Goal: Information Seeking & Learning: Learn about a topic

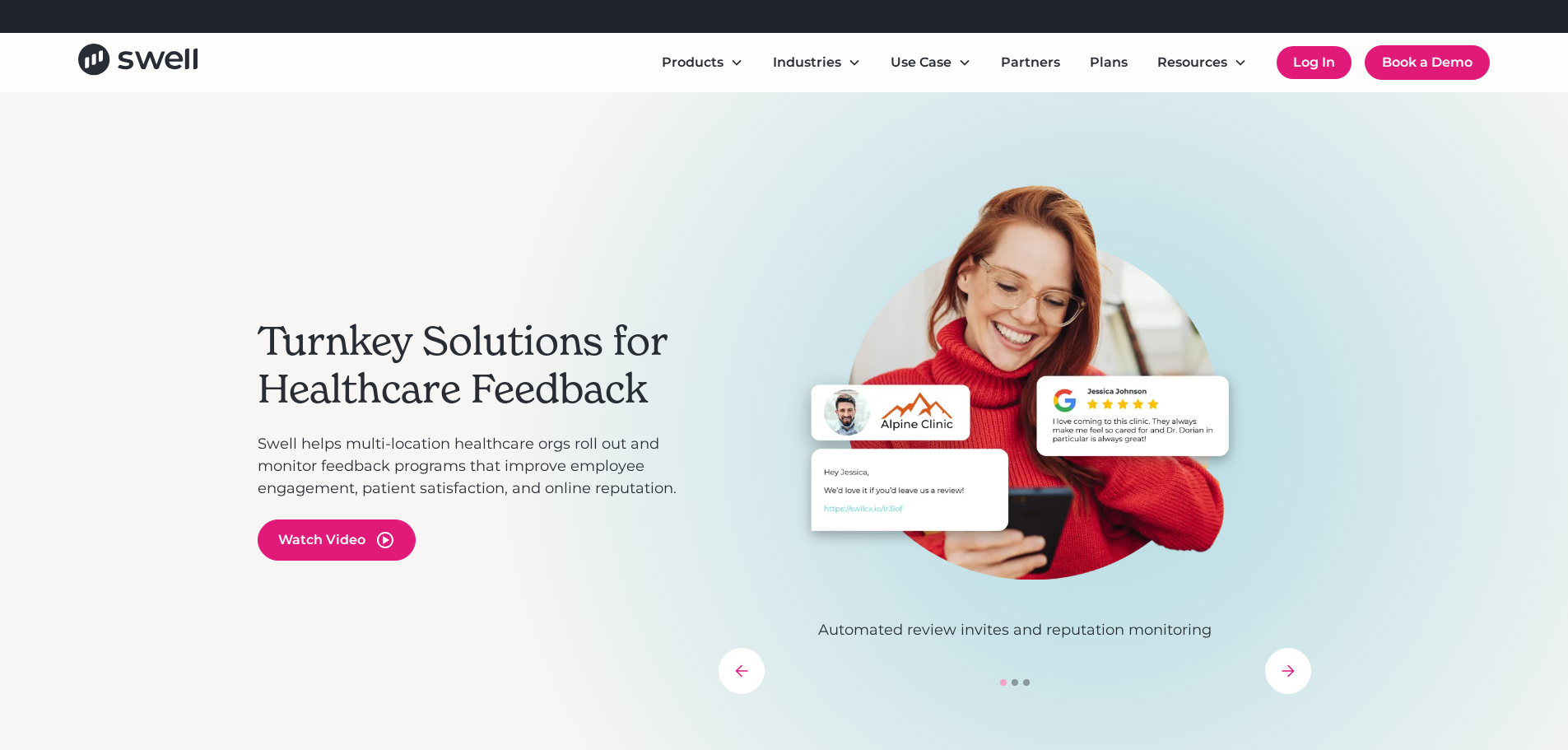
click at [1323, 63] on link "Log In" at bounding box center [1314, 63] width 75 height 33
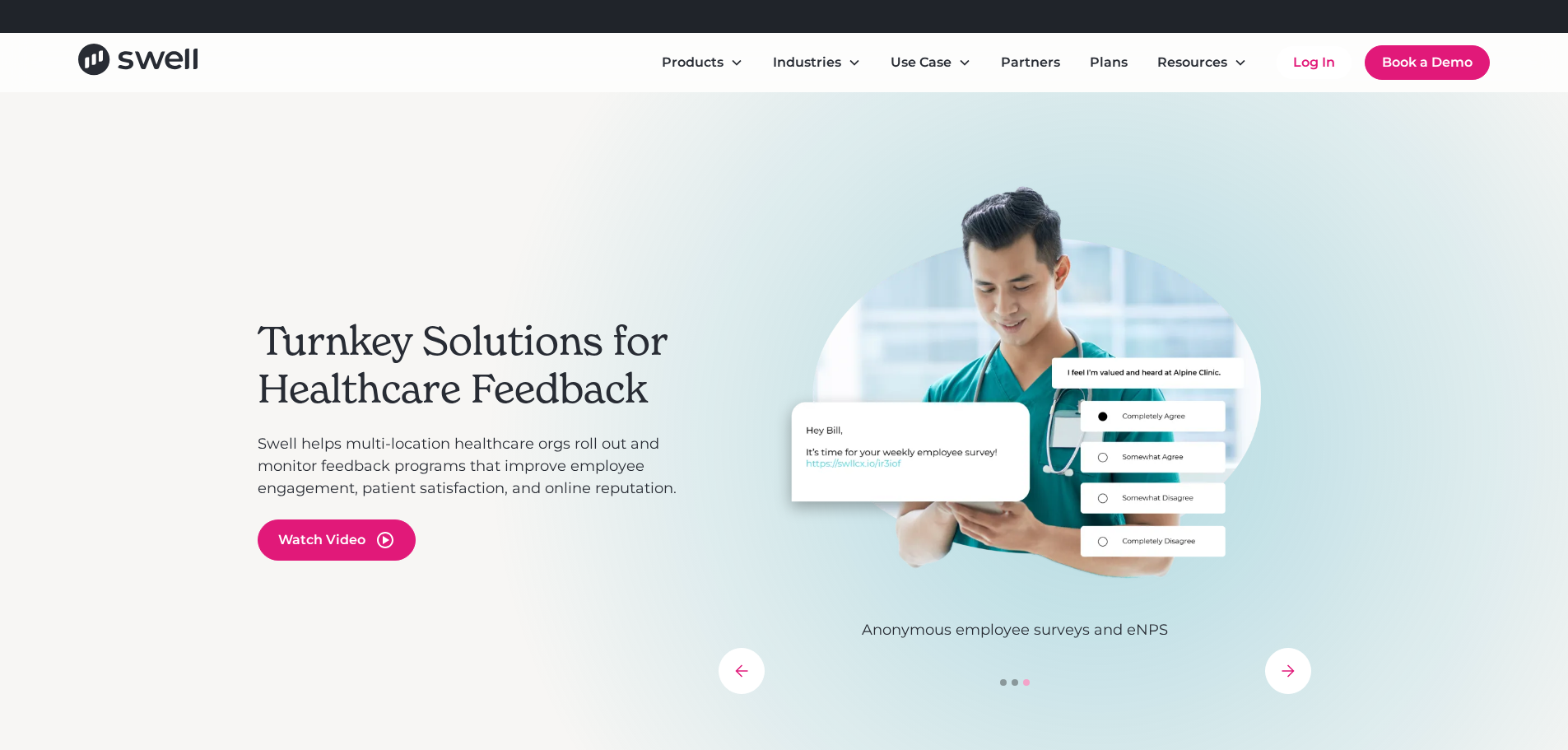
click at [1223, 263] on img "3 of 3" at bounding box center [1015, 382] width 593 height 395
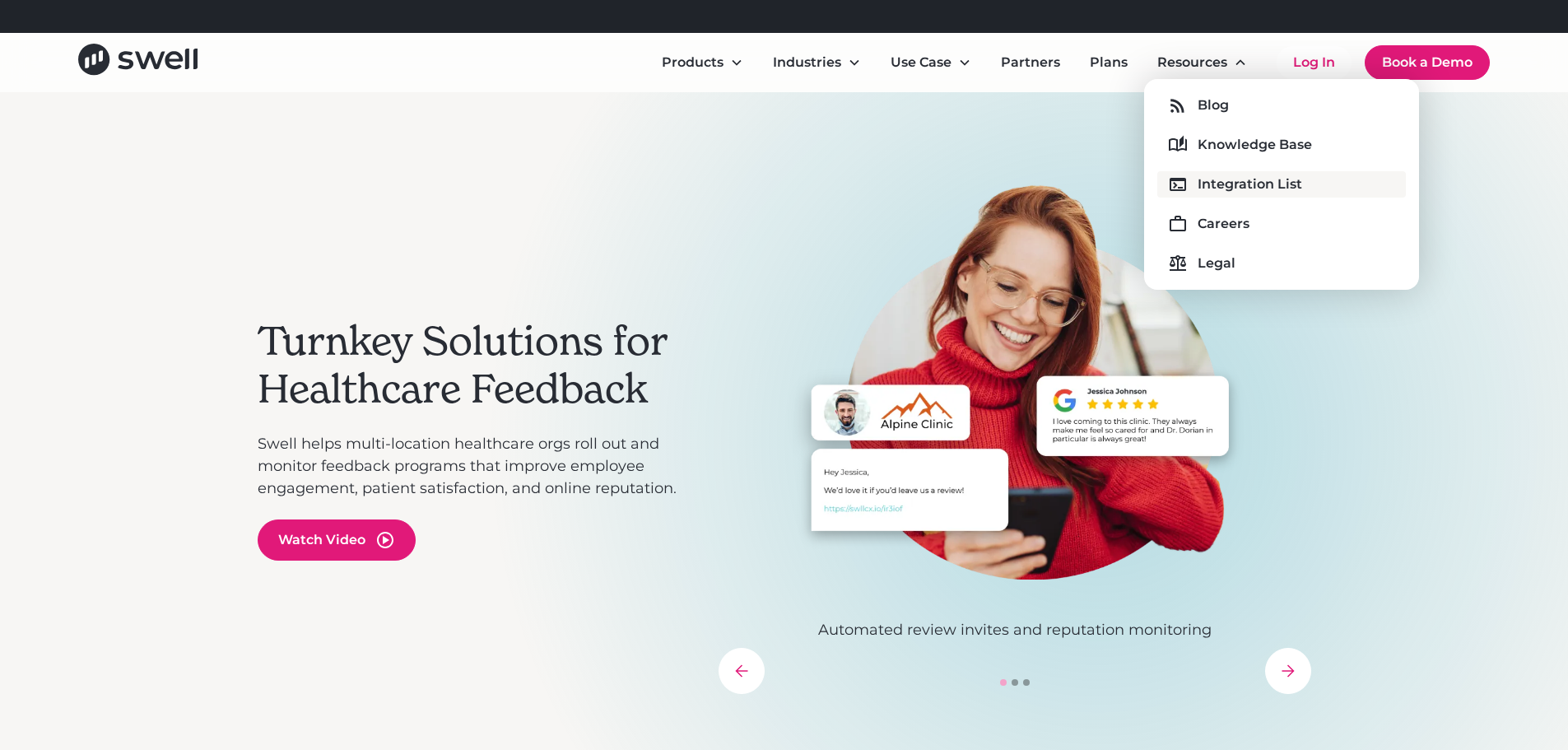
click at [1217, 181] on div "Integration List" at bounding box center [1250, 185] width 104 height 20
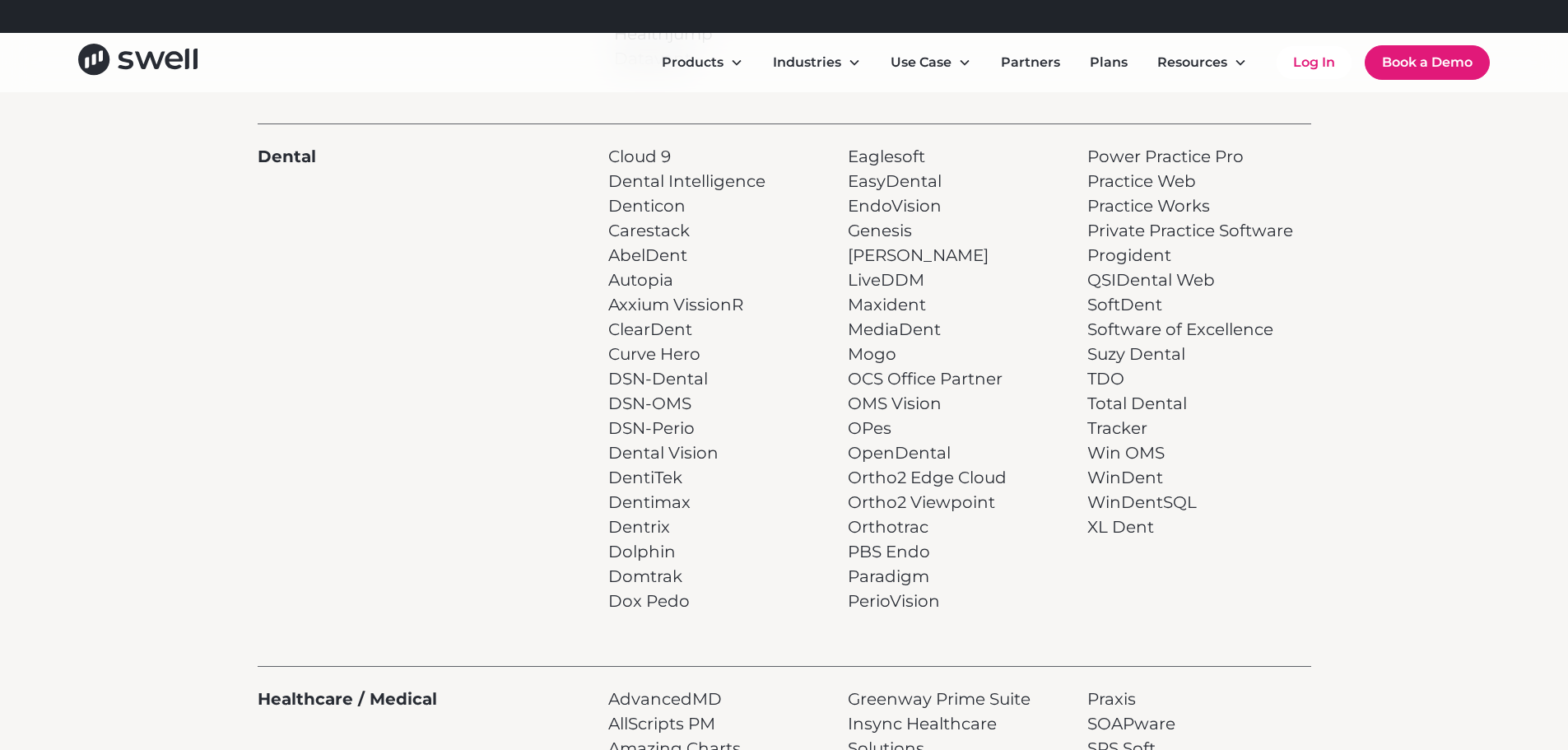
scroll to position [411, 0]
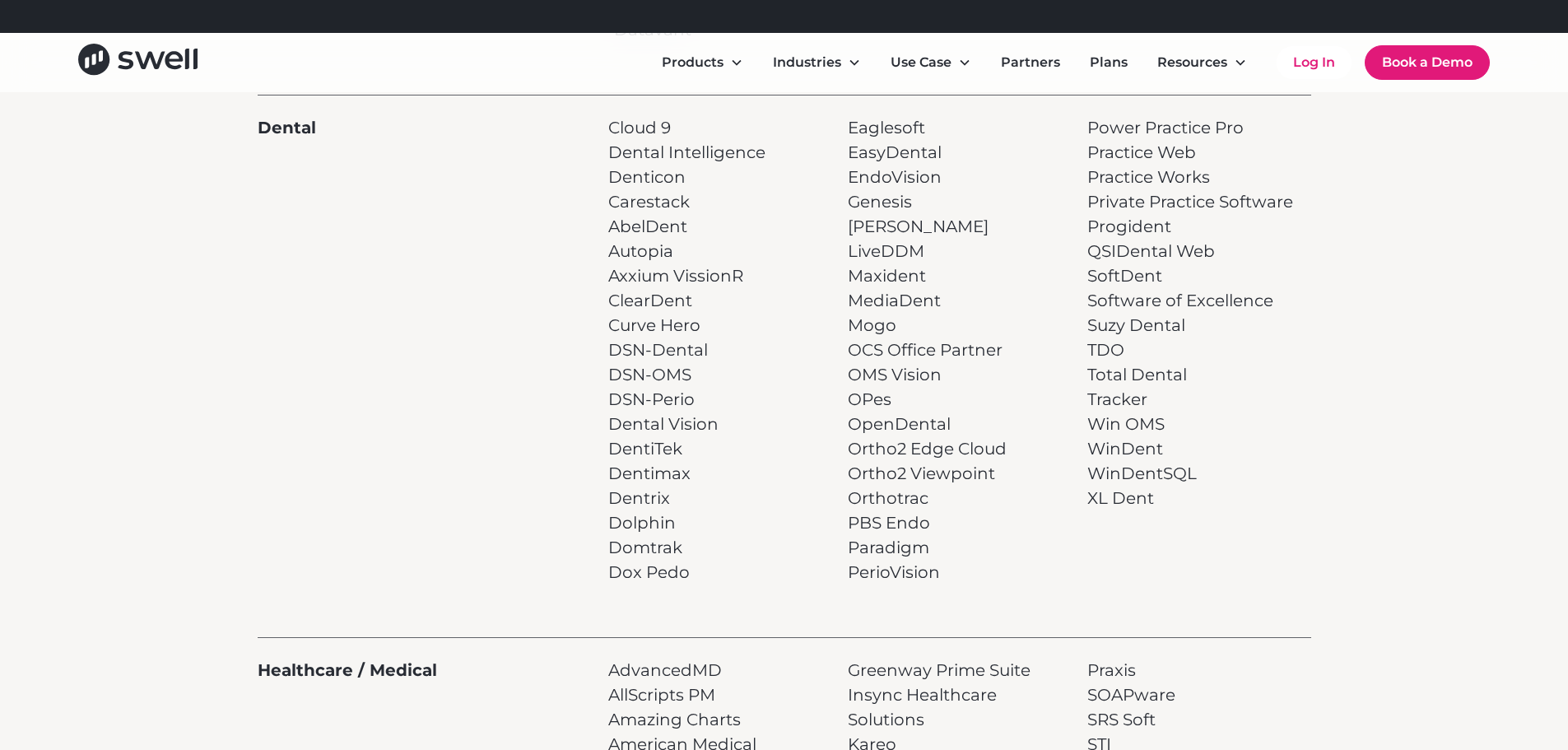
click at [642, 499] on p "Cloud 9 Dental Intelligence Denticon Carestack AbelDent Autopia Axxium VissionR…" at bounding box center [687, 349] width 157 height 469
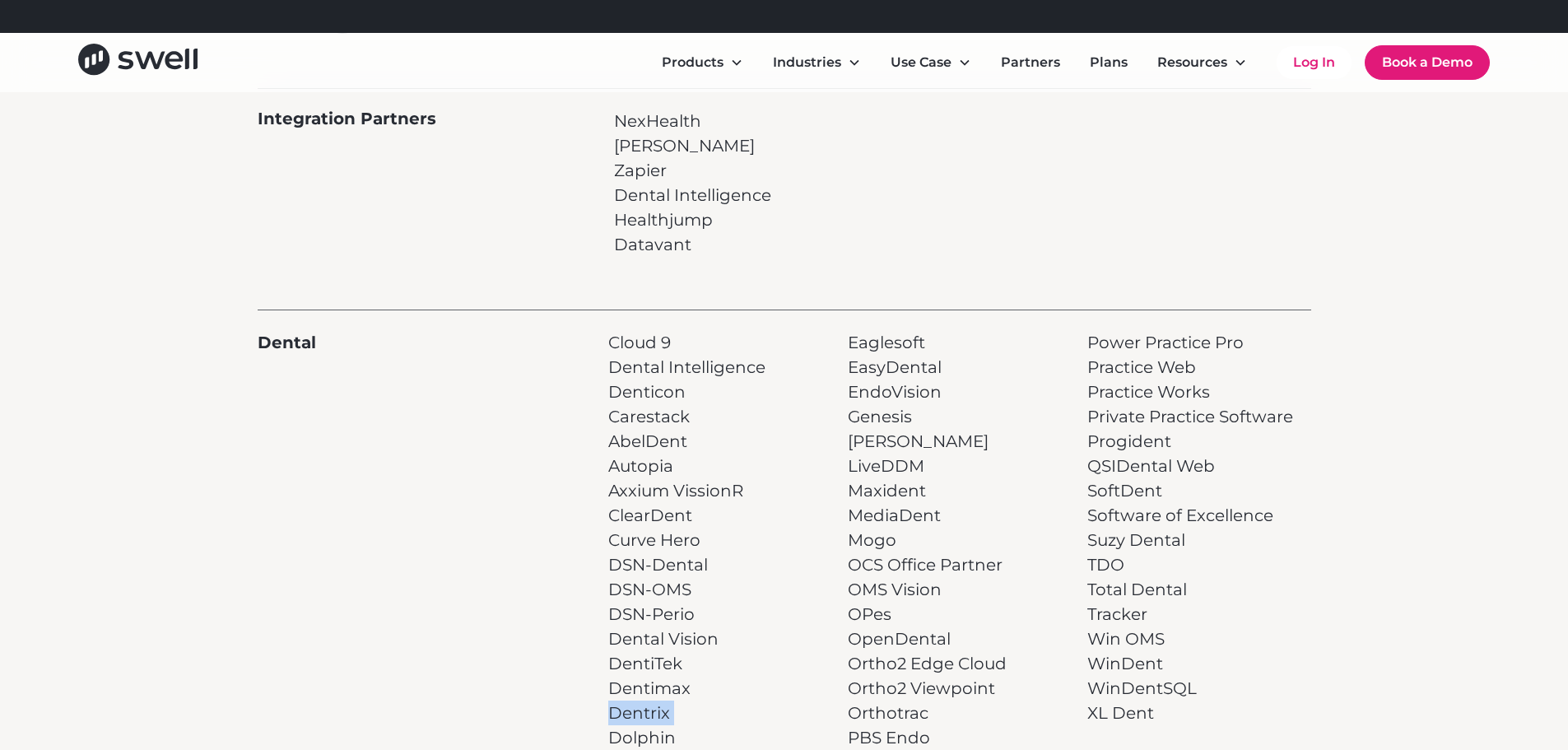
scroll to position [0, 0]
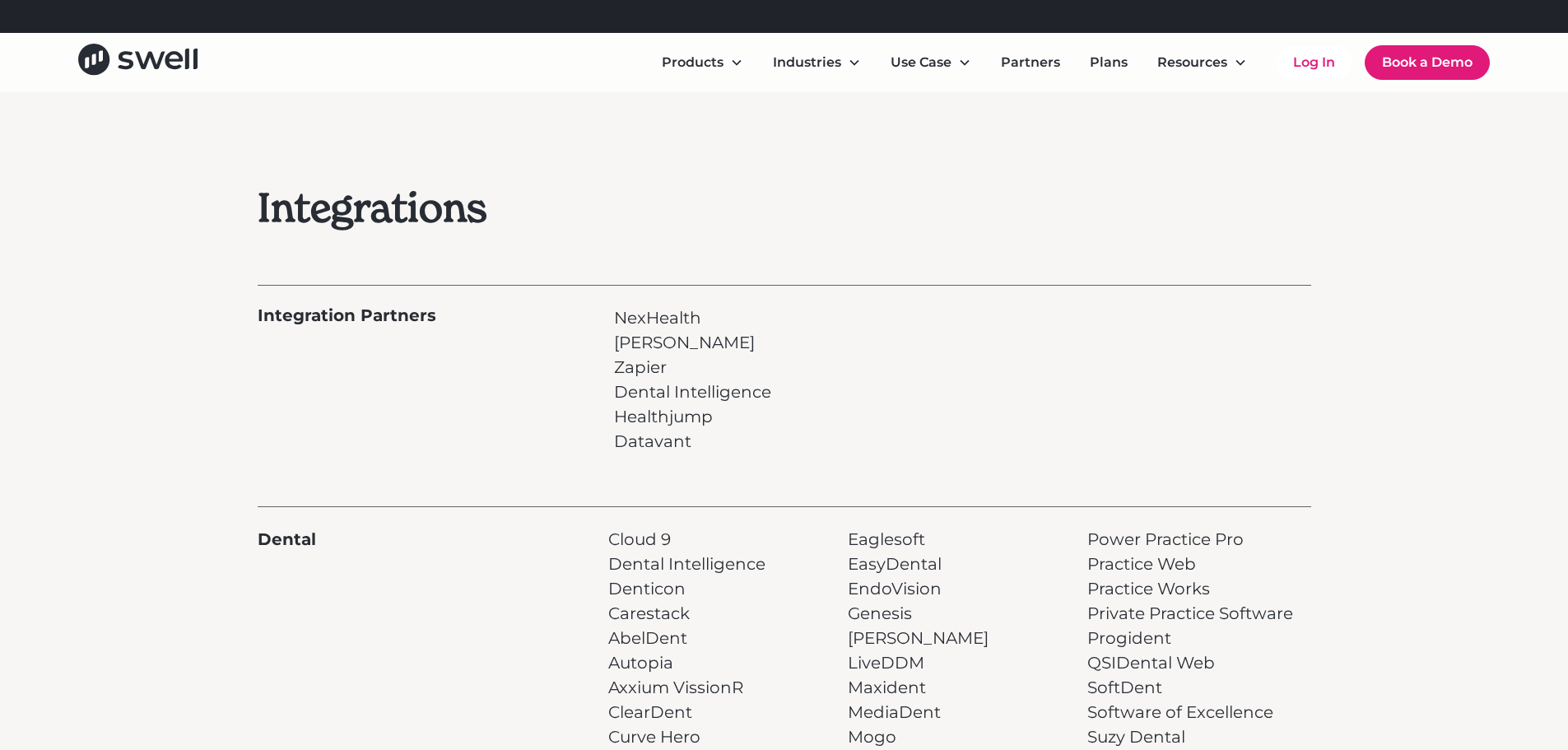
click at [641, 349] on p "NexHealth [PERSON_NAME] Dental Intelligence Healthjump Datavant" at bounding box center [693, 379] width 157 height 148
click at [647, 349] on p "NexHealth [PERSON_NAME] Dental Intelligence Healthjump Datavant" at bounding box center [693, 379] width 157 height 148
click at [646, 322] on p "NexHealth [PERSON_NAME] Dental Intelligence Healthjump Datavant" at bounding box center [693, 379] width 157 height 148
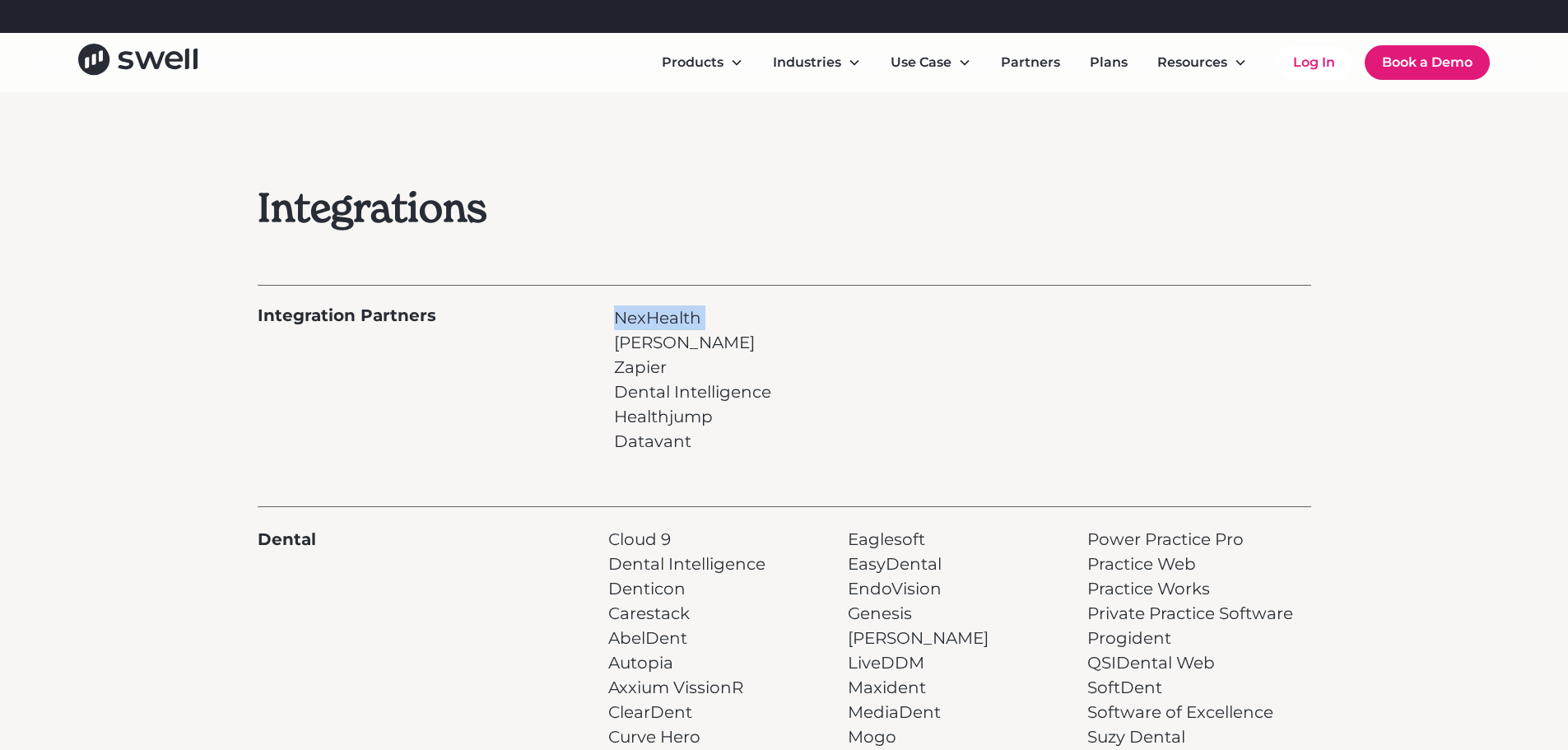
click at [646, 322] on p "NexHealth [PERSON_NAME] Dental Intelligence Healthjump Datavant" at bounding box center [693, 379] width 157 height 148
click at [641, 345] on p "NexHealth [PERSON_NAME] Dental Intelligence Healthjump Datavant" at bounding box center [693, 379] width 157 height 148
click at [648, 362] on p "NexHealth [PERSON_NAME] Dental Intelligence Healthjump Datavant" at bounding box center [693, 379] width 157 height 148
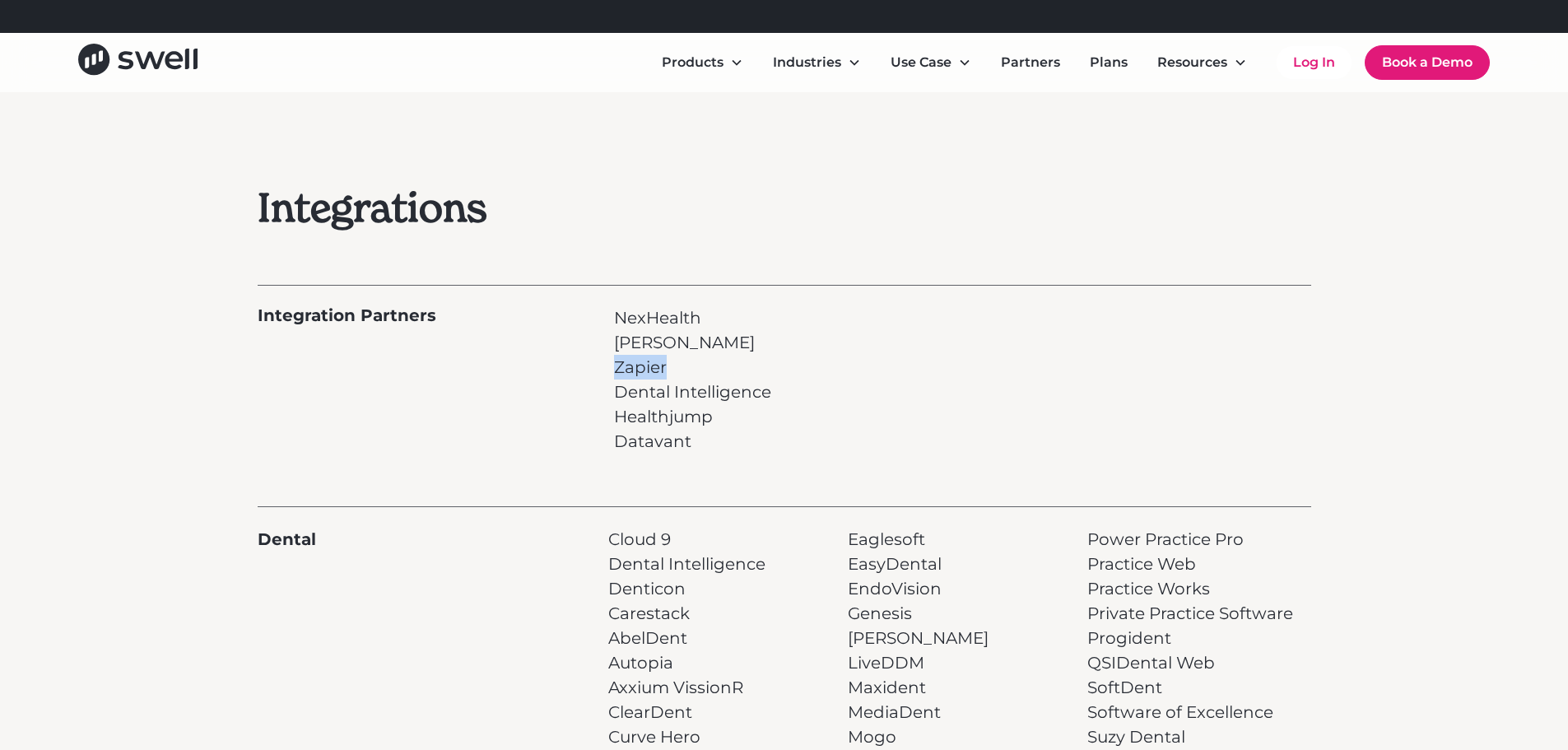
click at [648, 362] on p "NexHealth [PERSON_NAME] Dental Intelligence Healthjump Datavant" at bounding box center [693, 379] width 157 height 148
drag, startPoint x: 663, startPoint y: 408, endPoint x: 752, endPoint y: 329, distance: 119.0
click at [663, 408] on p "NexHealth [PERSON_NAME] Dental Intelligence Healthjump Datavant" at bounding box center [693, 379] width 157 height 148
